Goal: Information Seeking & Learning: Compare options

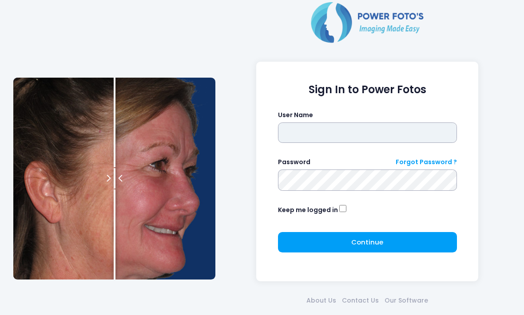
type input "*******"
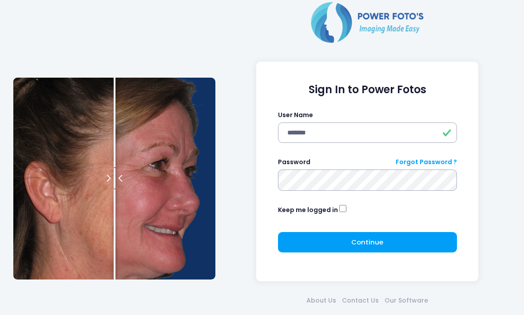
click button "submit" at bounding box center [0, 0] width 0 height 0
click at [403, 235] on button "Continue Please wait..." at bounding box center [367, 242] width 179 height 20
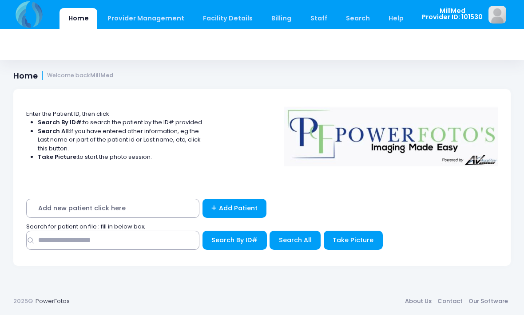
click at [49, 207] on span "Add new patient click here" at bounding box center [112, 208] width 173 height 19
click at [62, 209] on span "Add new patient click here" at bounding box center [112, 208] width 173 height 19
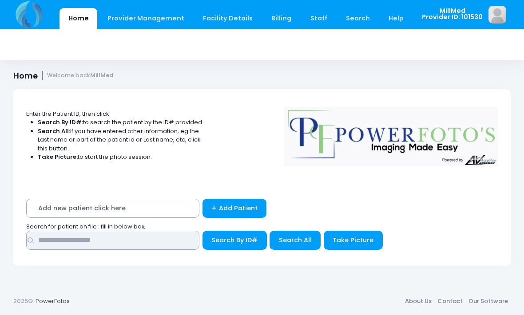
click at [49, 243] on input "text" at bounding box center [112, 240] width 173 height 19
type input "******"
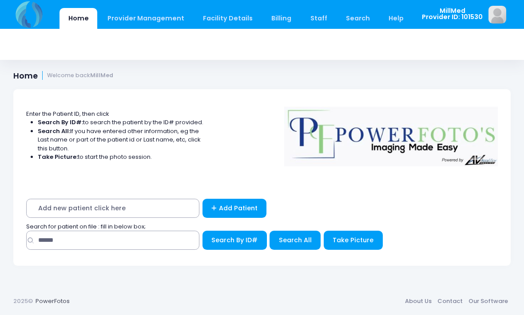
click at [288, 241] on span "Search All" at bounding box center [295, 240] width 33 height 9
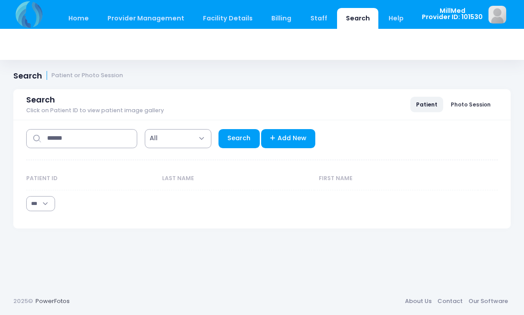
select select "***"
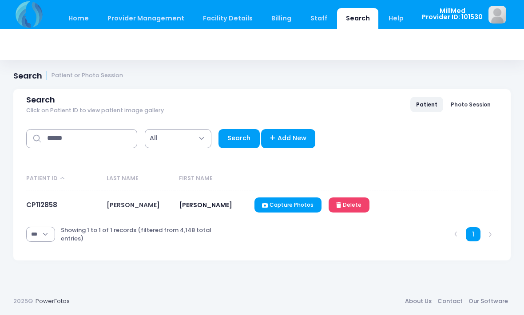
click at [43, 209] on link "CP112858" at bounding box center [41, 204] width 31 height 9
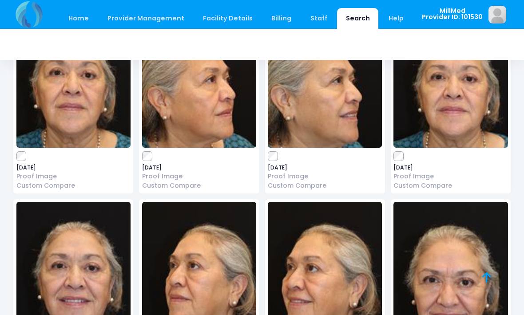
scroll to position [133, 0]
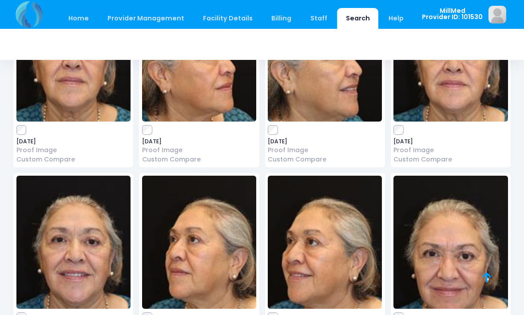
click at [448, 260] on img at bounding box center [450, 242] width 114 height 133
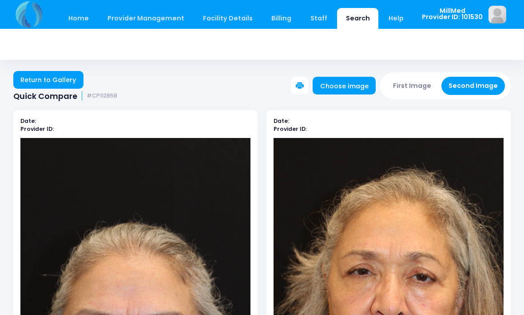
click at [54, 81] on link "Return to Gallery" at bounding box center [48, 80] width 70 height 18
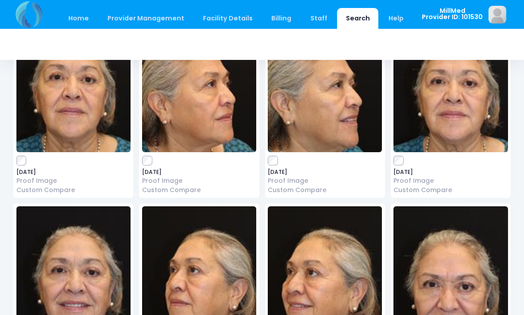
scroll to position [118, 0]
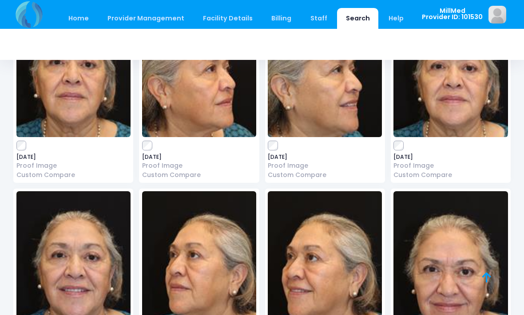
click at [460, 262] on img at bounding box center [450, 257] width 114 height 133
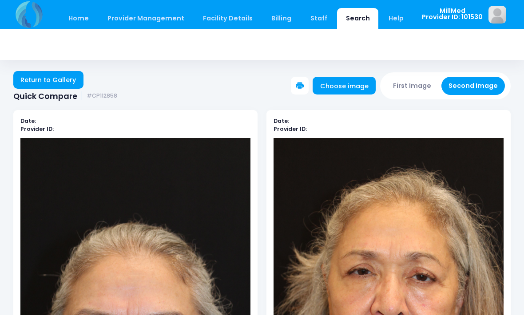
click at [53, 81] on link "Return to Gallery" at bounding box center [48, 80] width 70 height 18
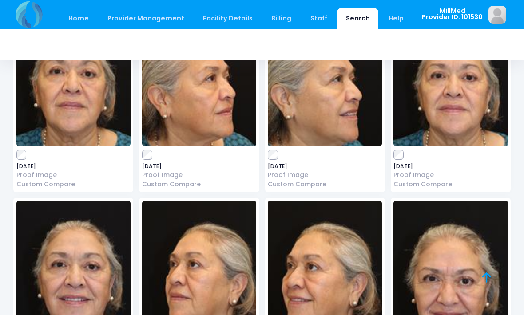
scroll to position [109, 0]
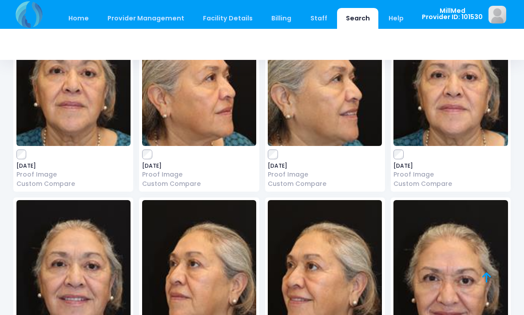
click at [88, 247] on img at bounding box center [73, 266] width 114 height 133
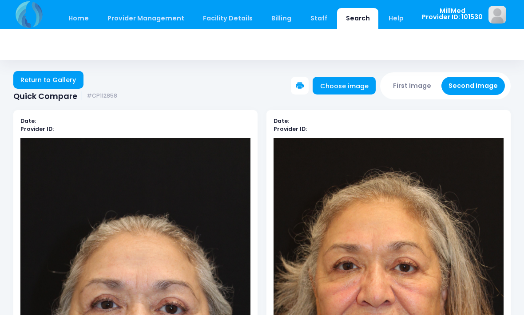
click at [51, 78] on link "Return to Gallery" at bounding box center [48, 80] width 70 height 18
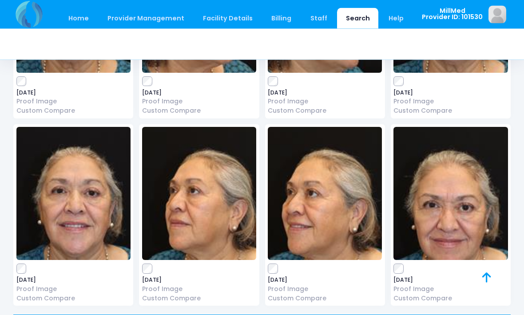
scroll to position [182, 0]
click at [454, 197] on img at bounding box center [450, 193] width 114 height 133
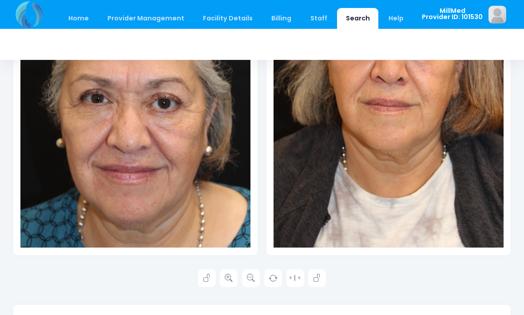
scroll to position [233, 0]
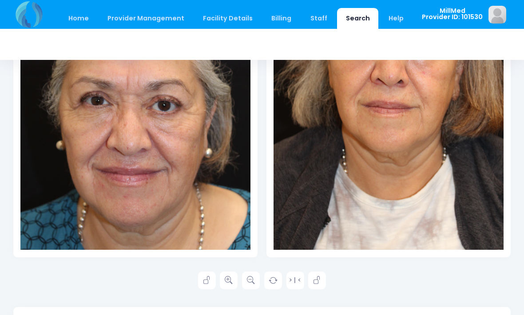
click at [232, 280] on icon at bounding box center [229, 280] width 8 height 8
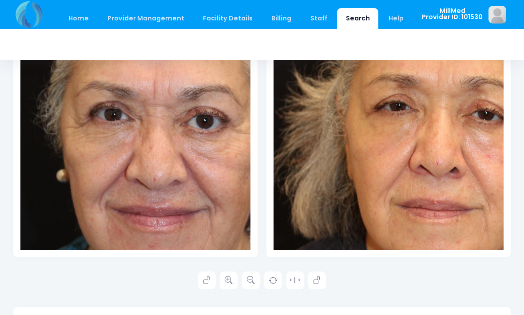
click at [212, 278] on link at bounding box center [207, 281] width 18 height 18
click at [321, 280] on icon at bounding box center [317, 280] width 8 height 8
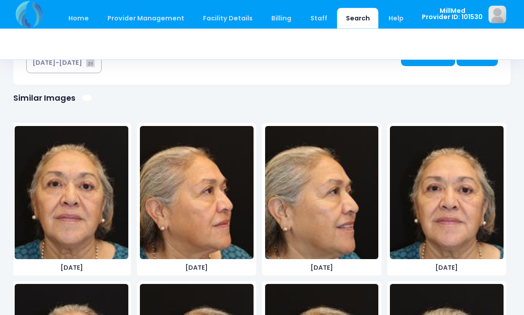
scroll to position [526, 0]
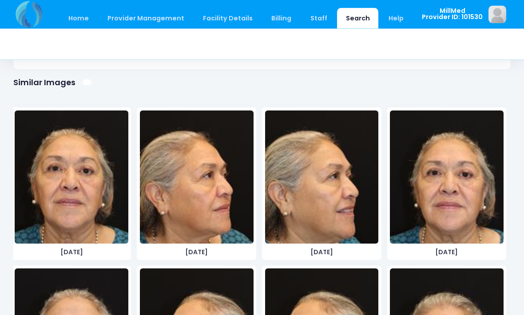
click at [460, 187] on img at bounding box center [447, 177] width 114 height 133
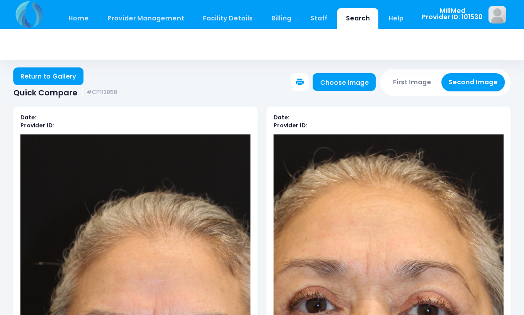
scroll to position [0, 0]
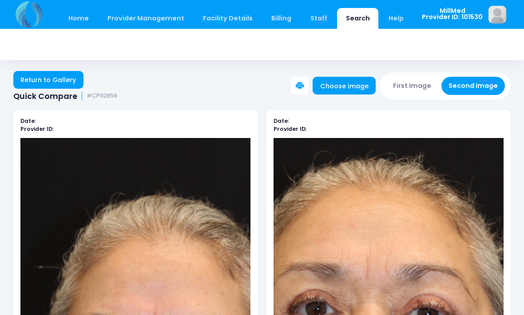
click at [45, 81] on link "Return to Gallery" at bounding box center [48, 80] width 70 height 18
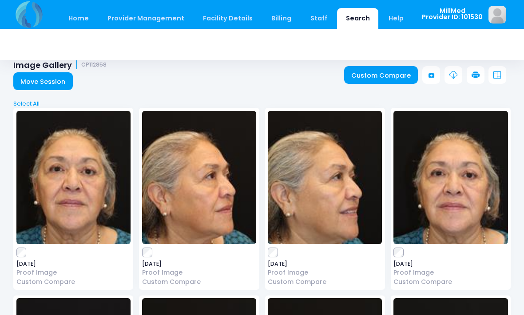
scroll to position [8, 0]
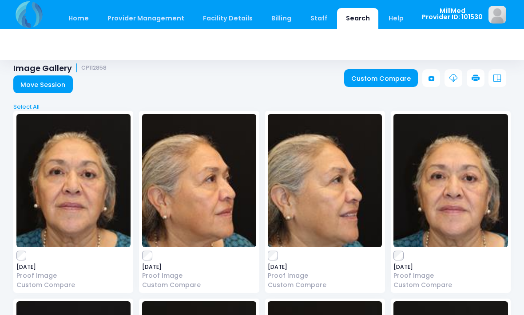
click at [446, 183] on img at bounding box center [450, 180] width 114 height 133
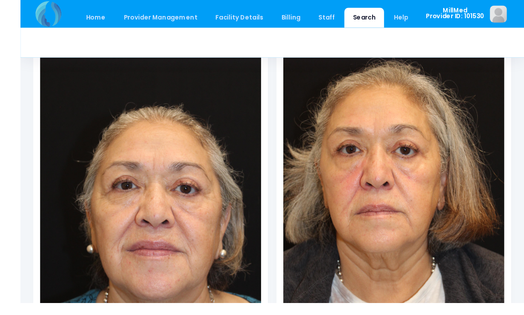
scroll to position [143, 0]
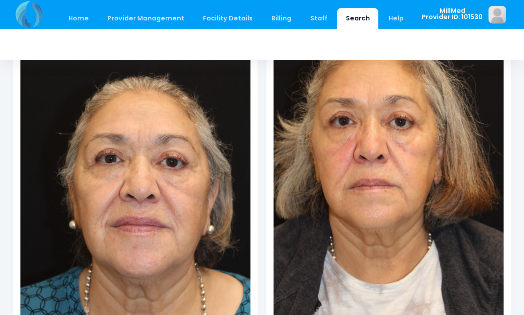
click at [143, 186] on img at bounding box center [135, 167] width 230 height 345
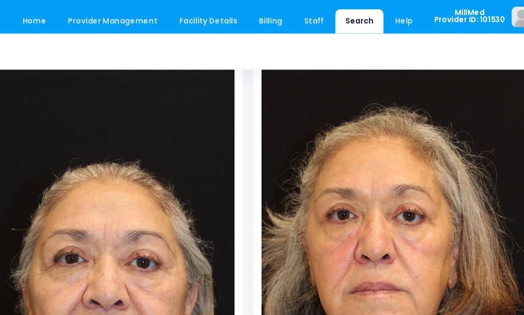
scroll to position [0, 0]
